Goal: Information Seeking & Learning: Learn about a topic

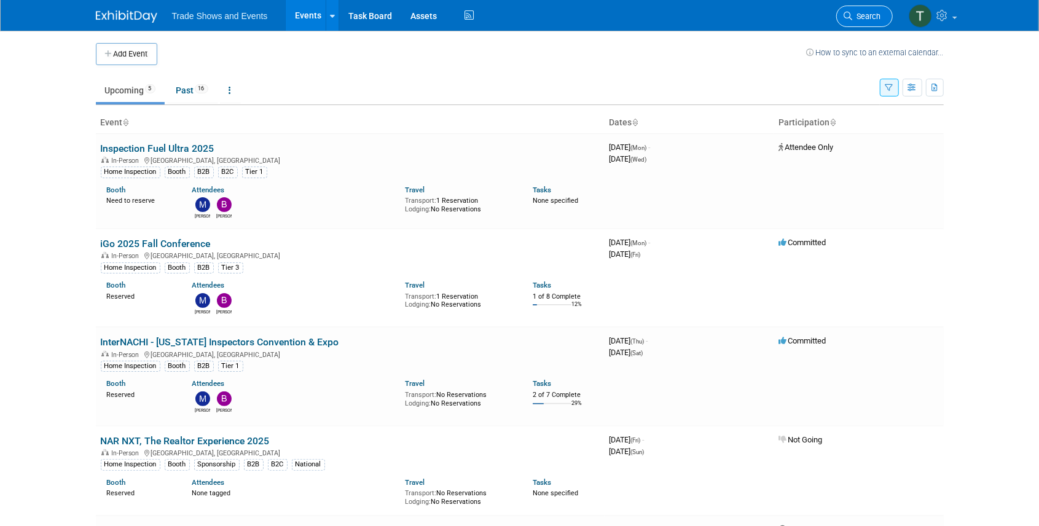
click at [861, 20] on span "Search" at bounding box center [867, 16] width 28 height 9
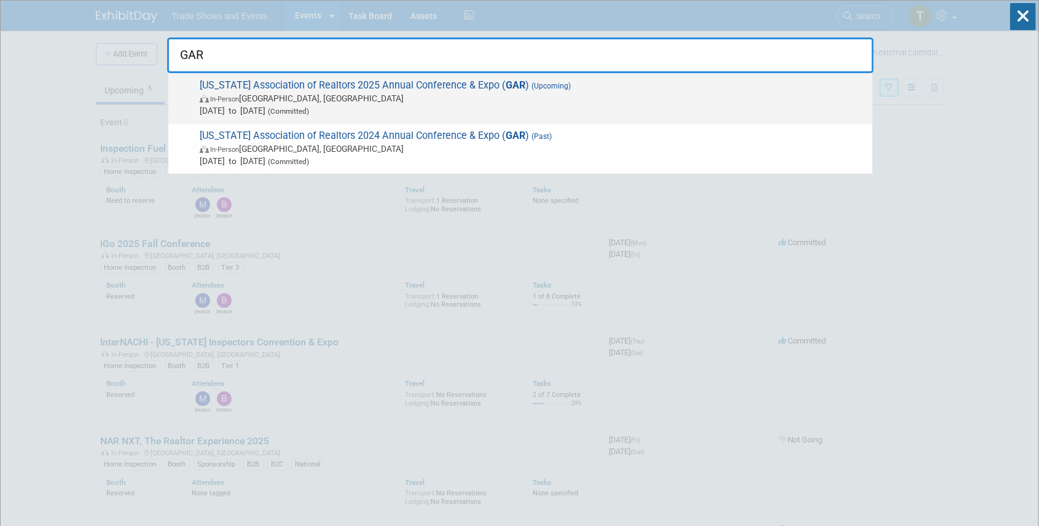
type input "GAR"
click at [259, 86] on span "[US_STATE] Association of Realtors 2025 Annual Conference & Expo ( GAR ) (Upcom…" at bounding box center [531, 97] width 670 height 37
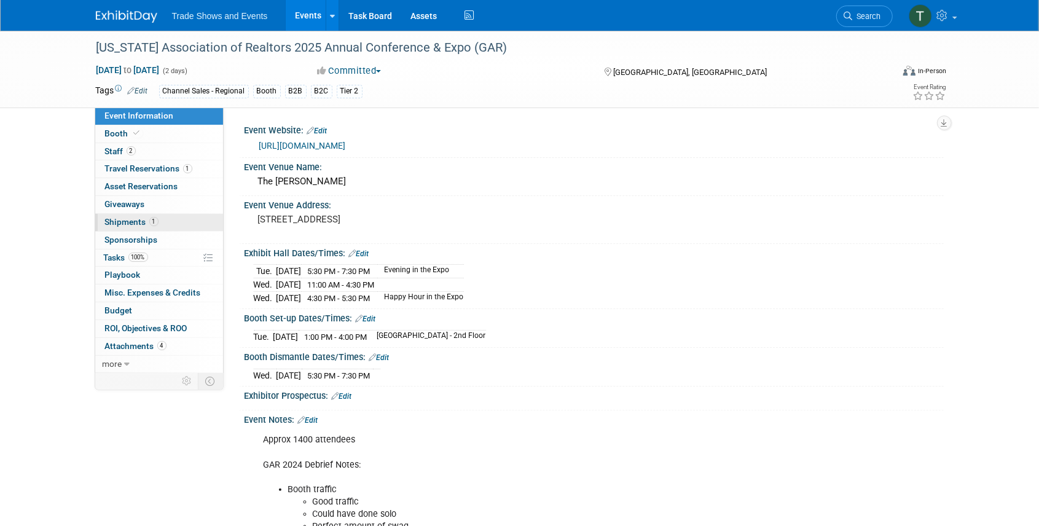
click at [130, 217] on span "Shipments 1" at bounding box center [131, 222] width 53 height 10
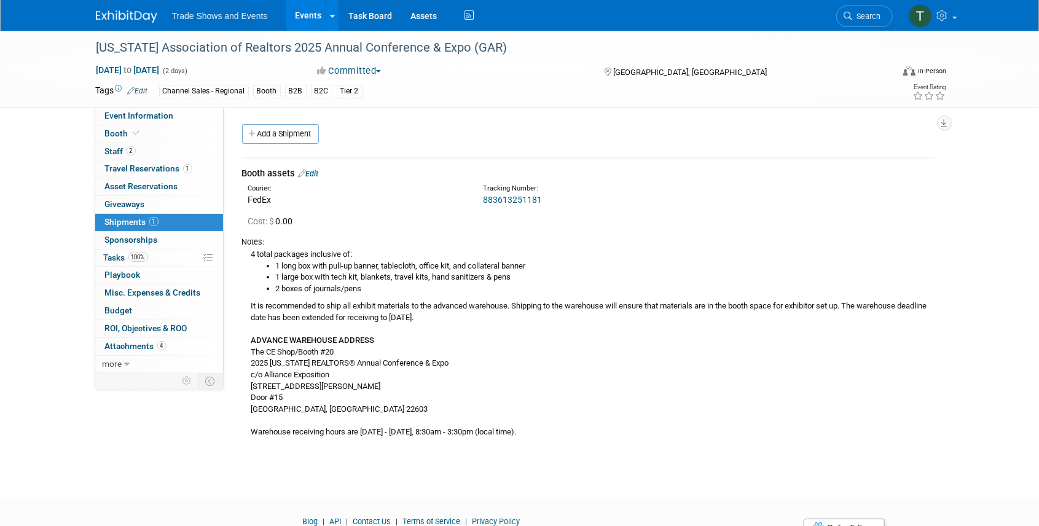
click at [847, 22] on link "Search" at bounding box center [864, 16] width 57 height 21
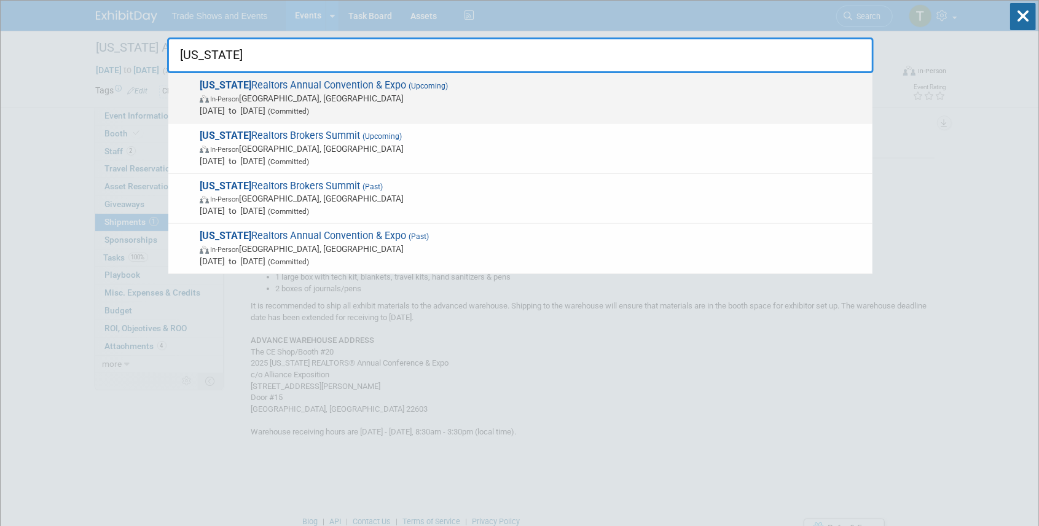
type input "ohio"
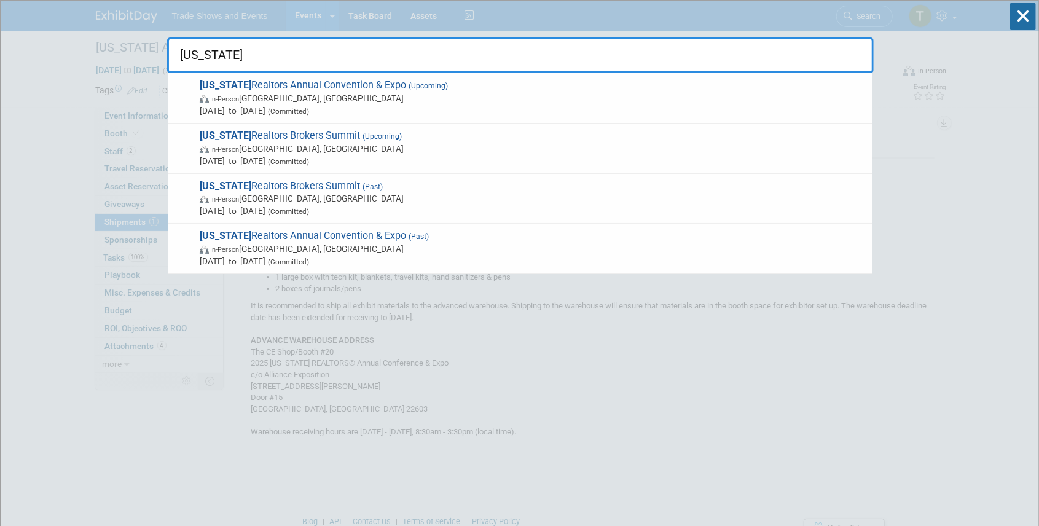
click at [361, 87] on span "Ohio Realtors Annual Convention & Expo (Upcoming) In-Person Cleveland, OH Sep 1…" at bounding box center [531, 97] width 670 height 37
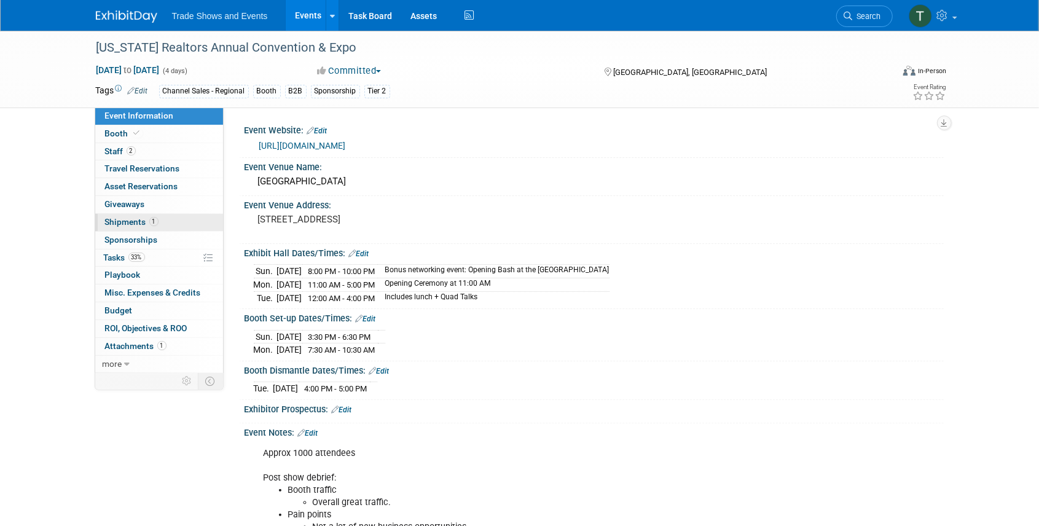
click at [128, 225] on span "Shipments 1" at bounding box center [131, 222] width 53 height 10
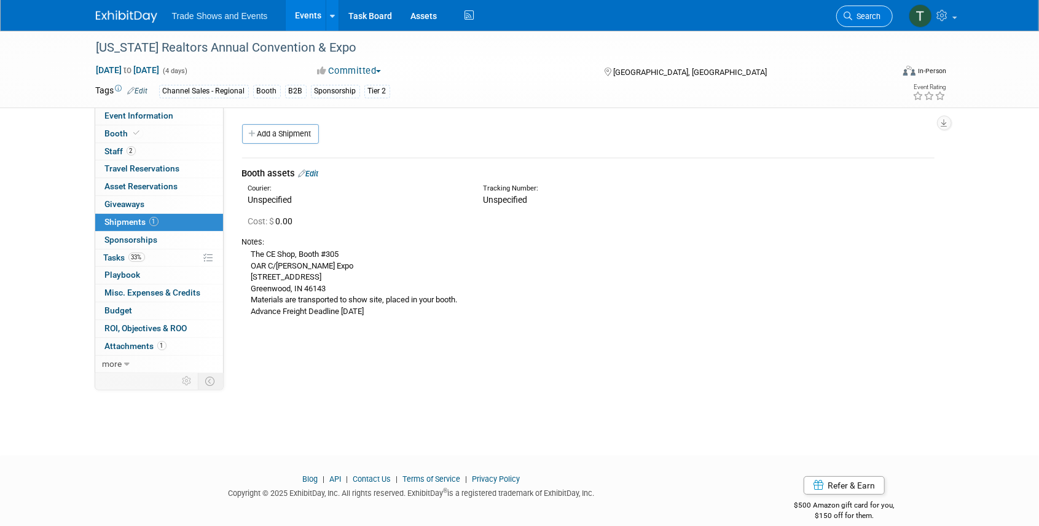
click at [853, 12] on span "Search" at bounding box center [867, 16] width 28 height 9
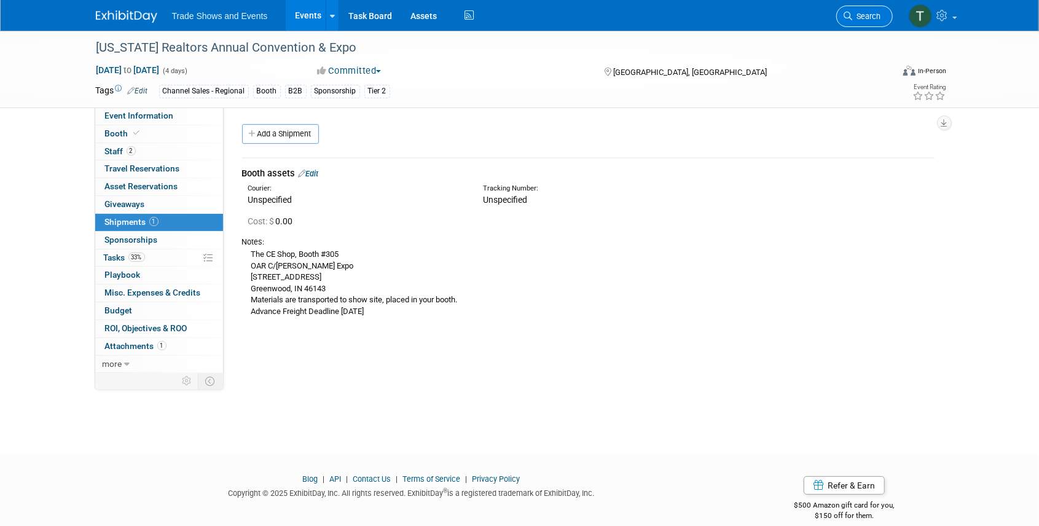
click at [875, 18] on span "Search" at bounding box center [867, 16] width 28 height 9
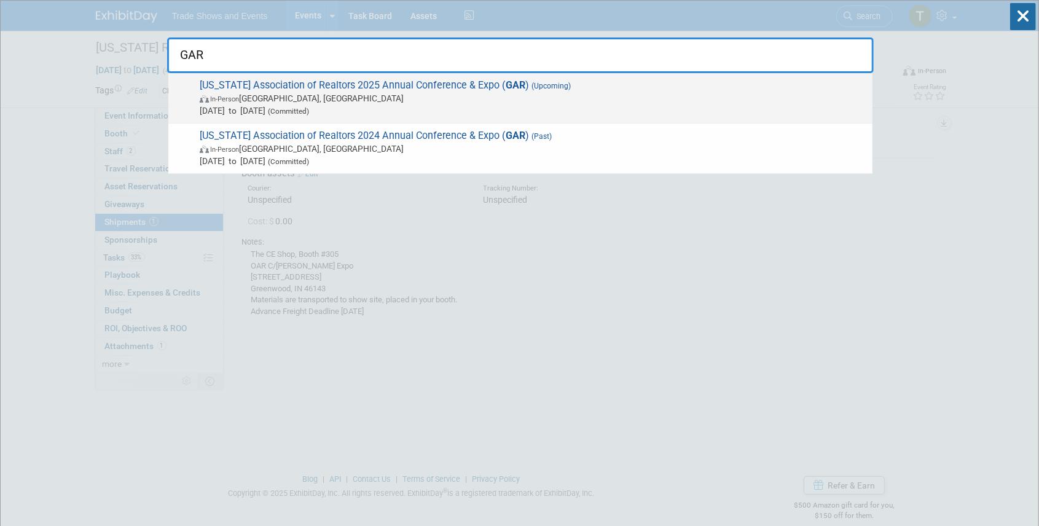
type input "GAR"
click at [312, 87] on span "[US_STATE] Association of Realtors 2025 Annual Conference & Expo ( GAR ) (Upcom…" at bounding box center [531, 97] width 670 height 37
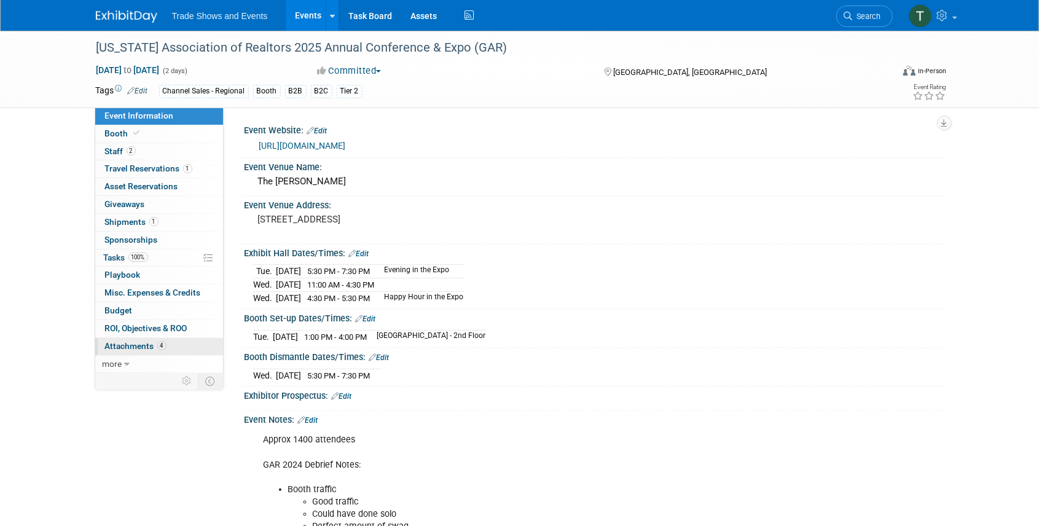
click at [144, 343] on span "Attachments 4" at bounding box center [135, 346] width 61 height 10
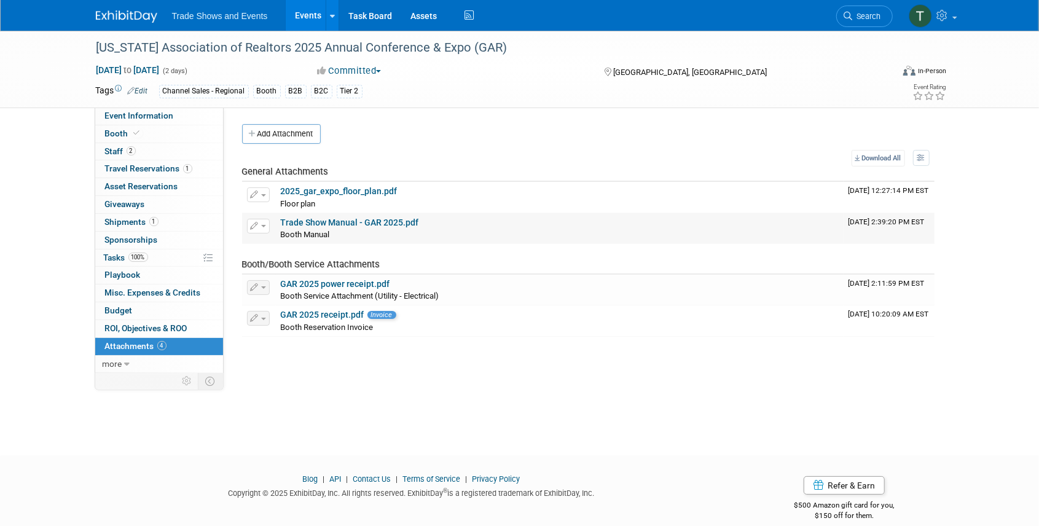
click at [333, 221] on link "Trade Show Manual - GAR 2025.pdf" at bounding box center [350, 222] width 138 height 10
